Goal: Obtain resource: Obtain resource

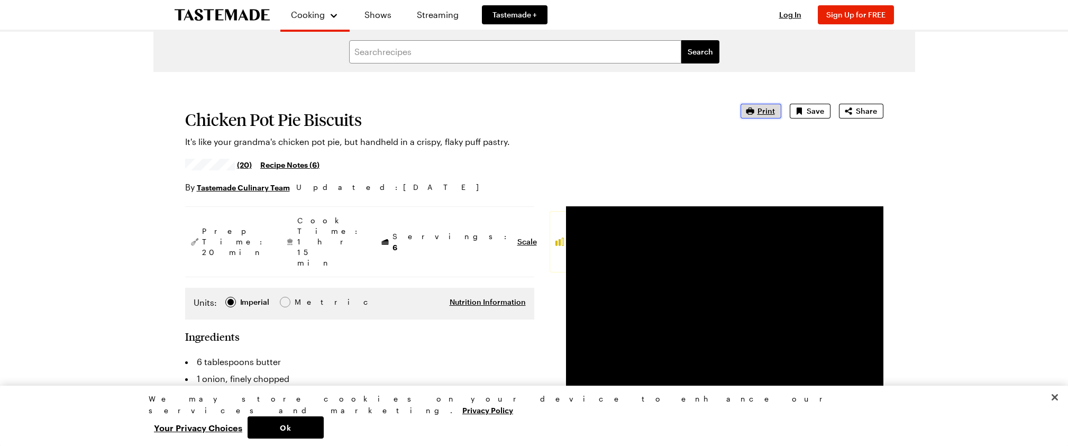
click at [755, 113] on icon "button" at bounding box center [750, 111] width 11 height 11
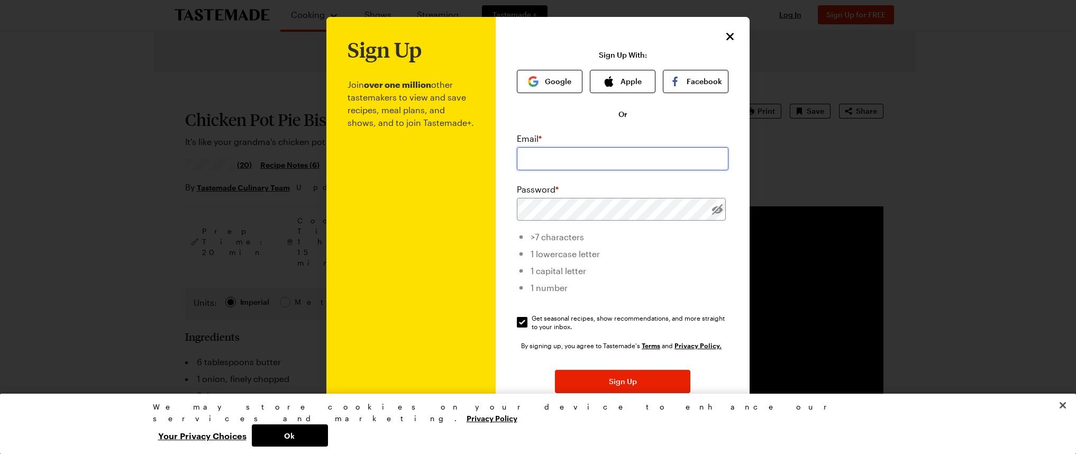
click at [632, 161] on input "email" at bounding box center [623, 158] width 212 height 23
click at [728, 33] on icon "Close" at bounding box center [730, 36] width 13 height 13
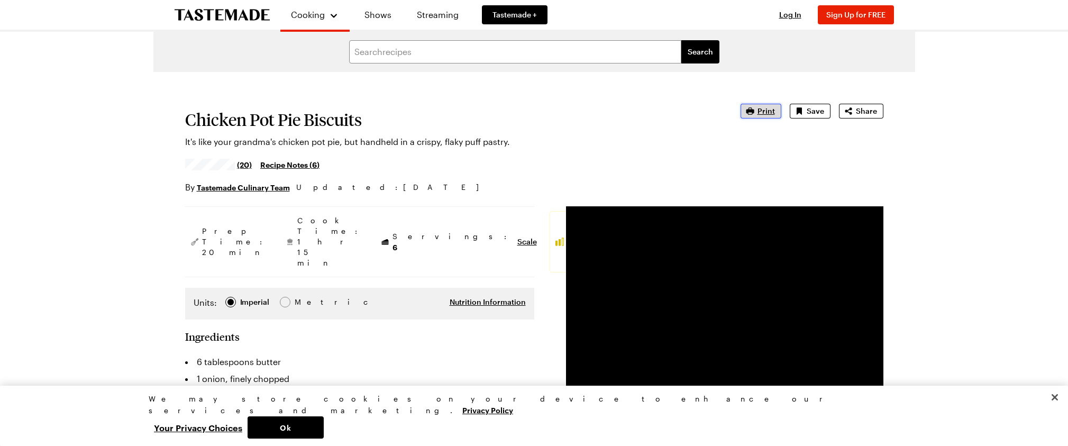
click at [771, 113] on span "Print" at bounding box center [765, 111] width 17 height 11
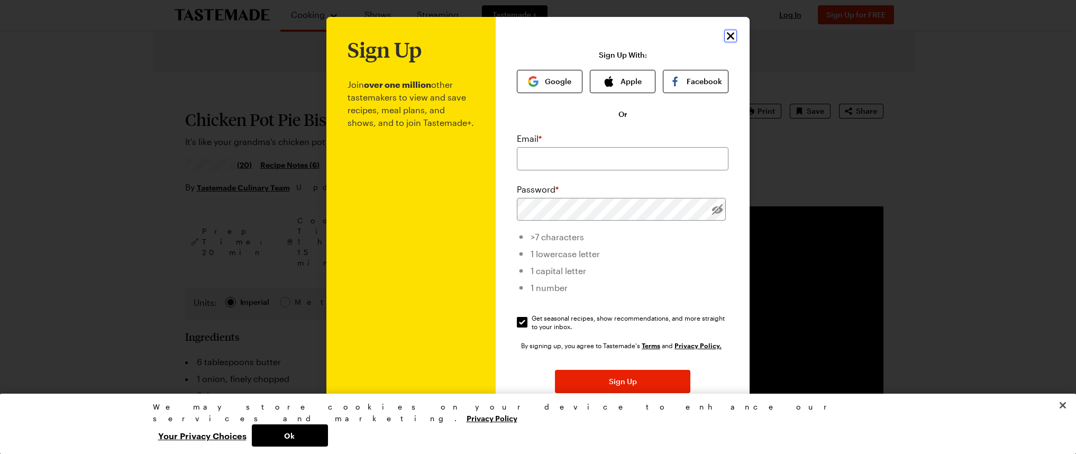
click at [724, 39] on icon "Close" at bounding box center [730, 36] width 13 height 13
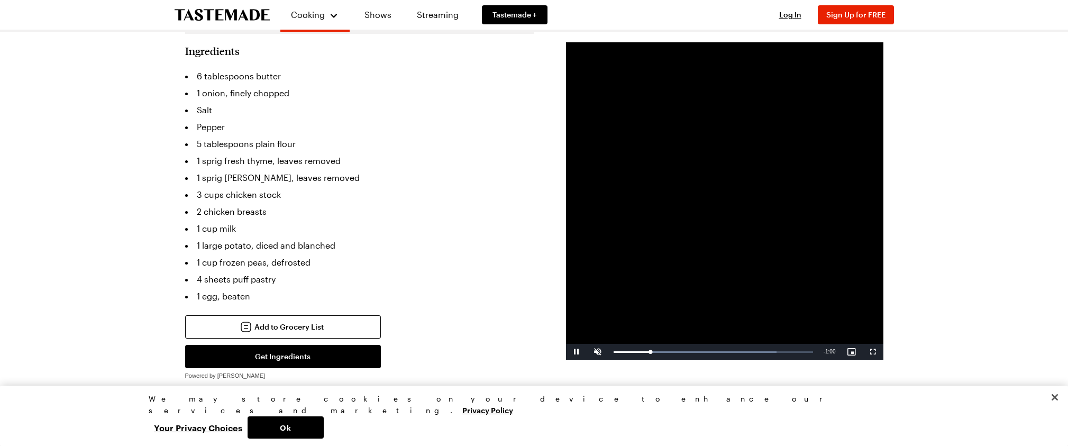
scroll to position [476, 0]
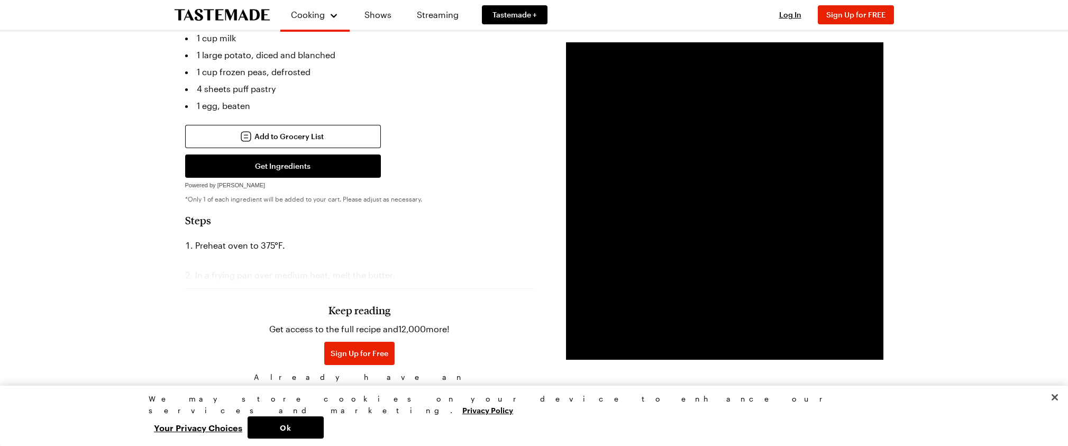
click at [378, 383] on span "Log In" at bounding box center [366, 388] width 22 height 11
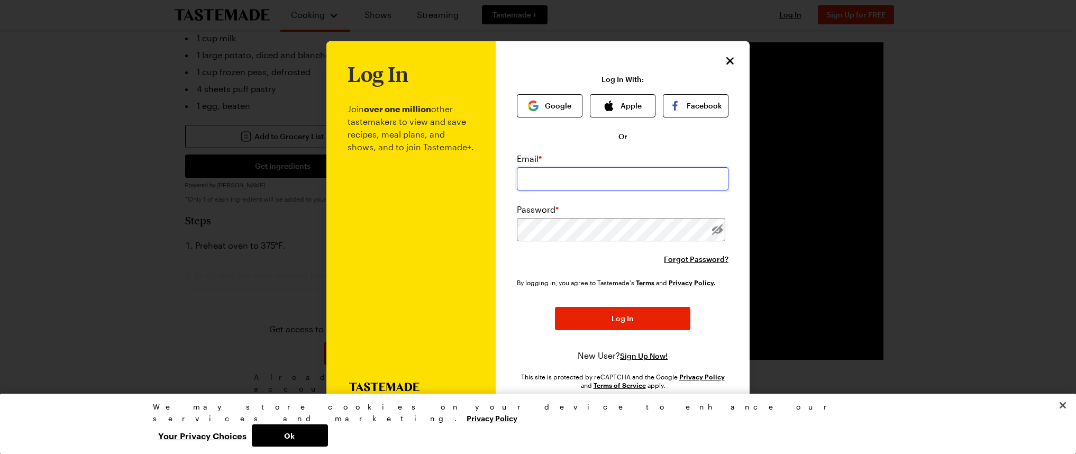
click at [553, 172] on input "email" at bounding box center [623, 178] width 212 height 23
type input "[EMAIL_ADDRESS][DOMAIN_NAME]"
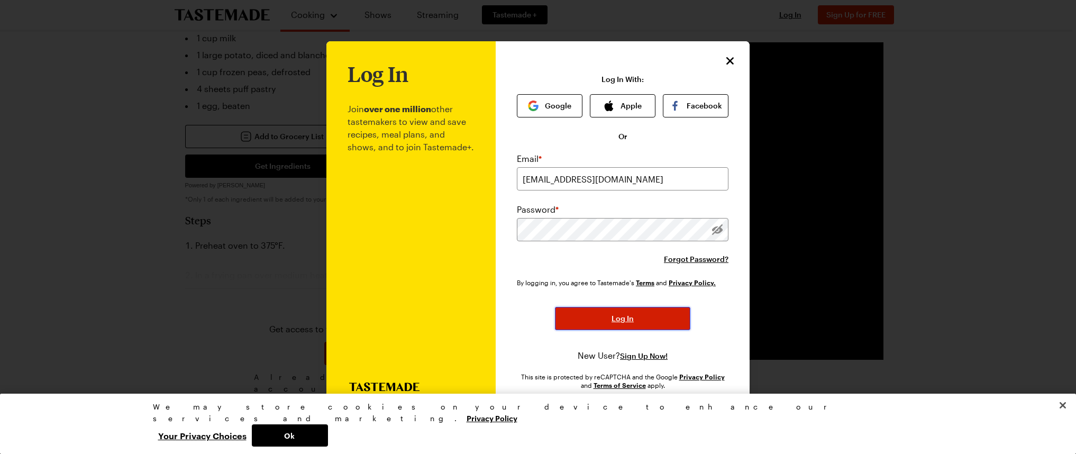
click at [640, 324] on button "Log In" at bounding box center [622, 318] width 135 height 23
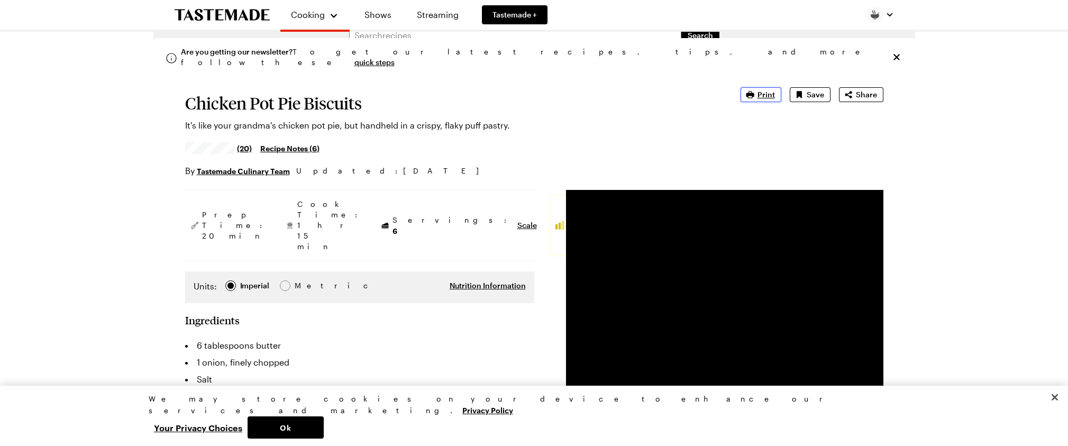
scroll to position [0, 0]
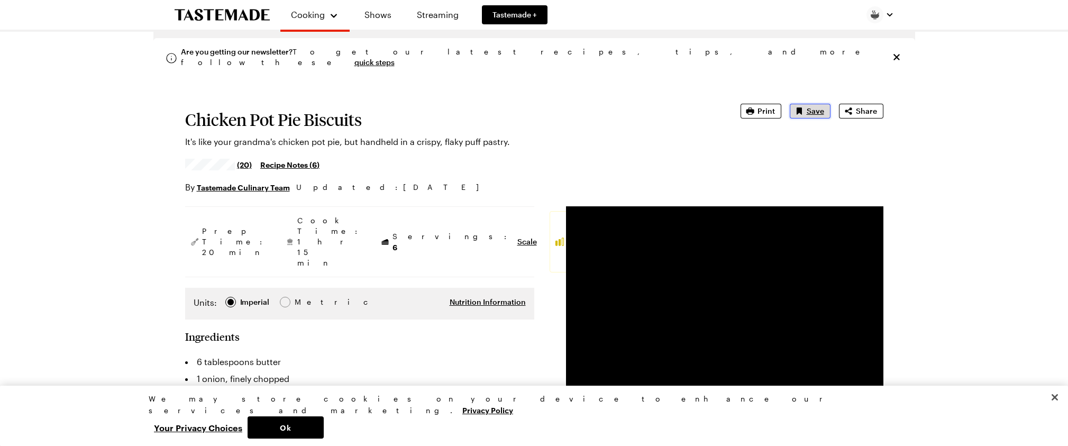
click at [804, 114] on icon "Save recipe" at bounding box center [799, 111] width 11 height 11
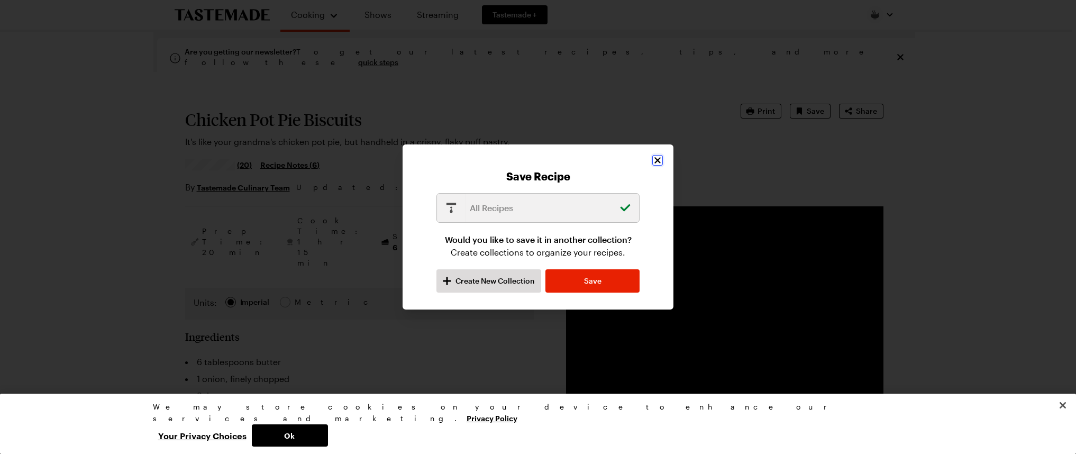
click at [655, 159] on icon "Close" at bounding box center [657, 160] width 11 height 11
type textarea "x"
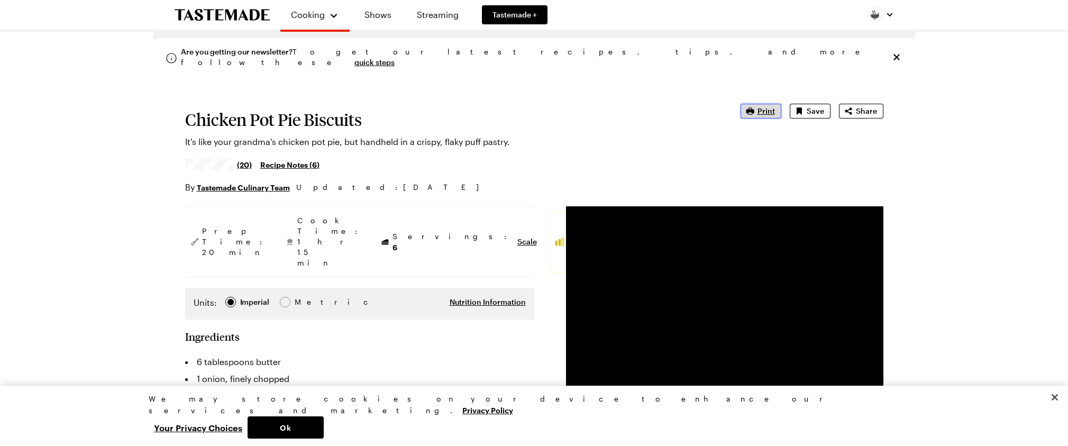
click at [767, 108] on span "Print" at bounding box center [765, 111] width 17 height 11
